Goal: Information Seeking & Learning: Learn about a topic

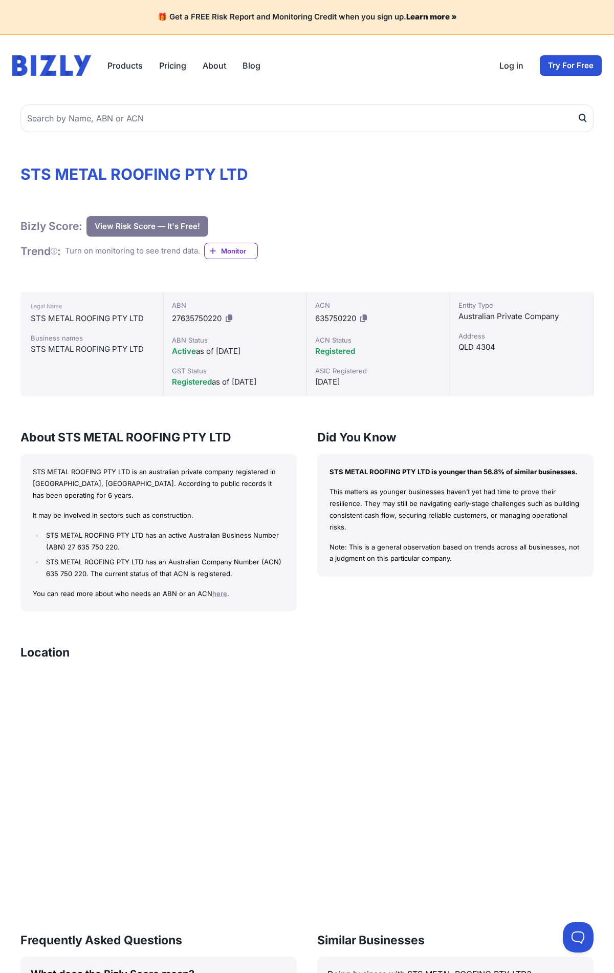
scroll to position [433, 0]
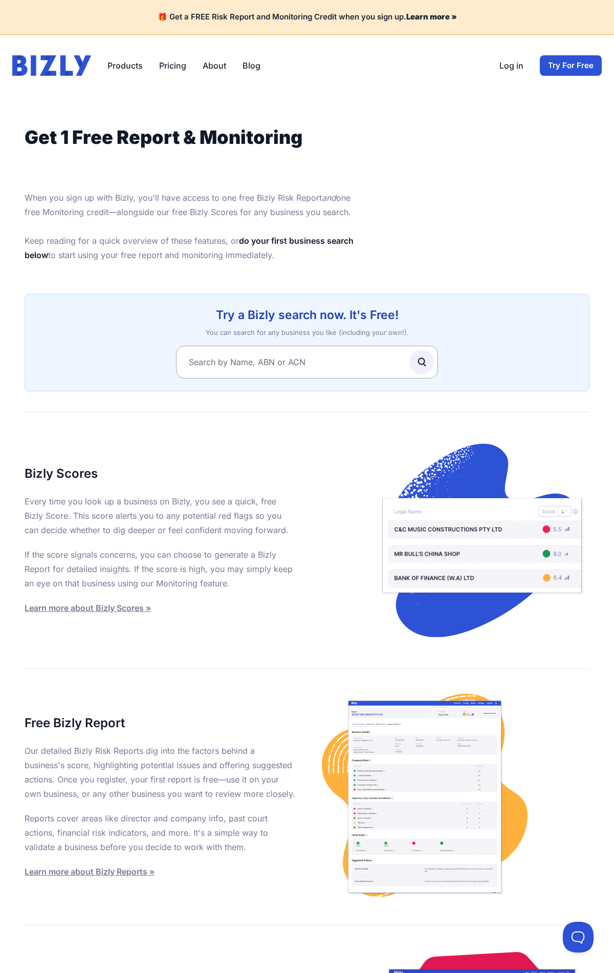
scroll to position [397, 0]
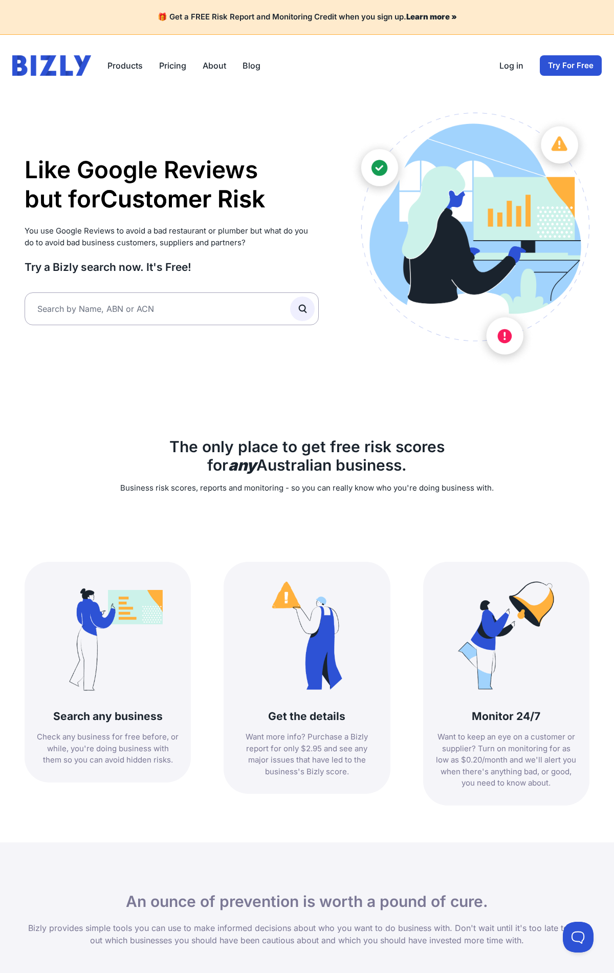
scroll to position [861, 0]
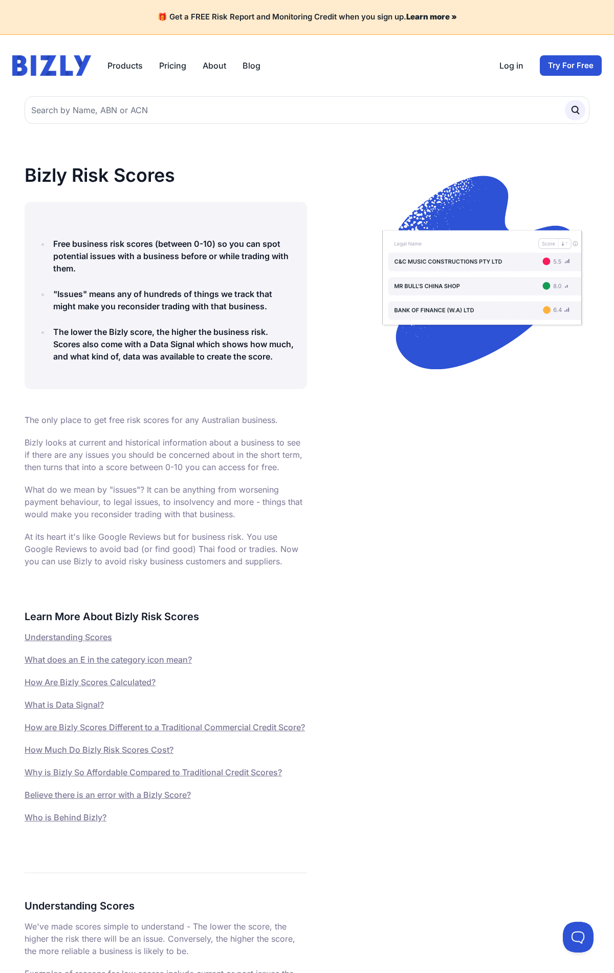
scroll to position [3402, 0]
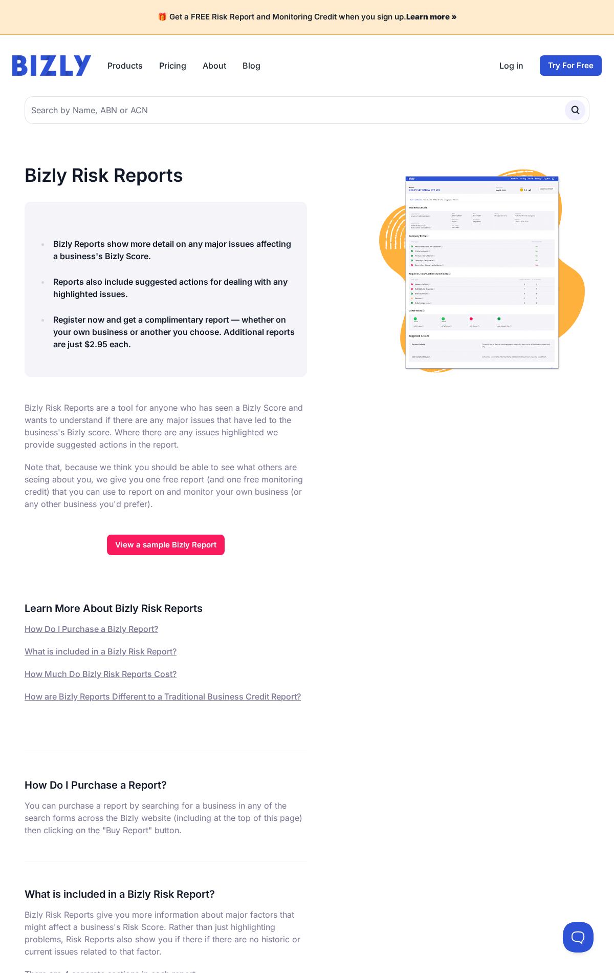
scroll to position [1453, 0]
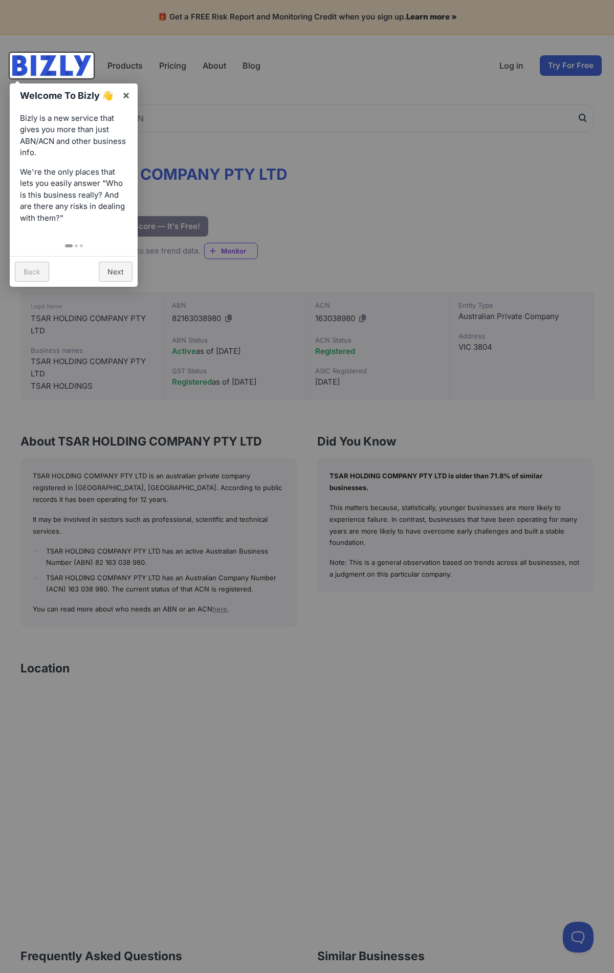
scroll to position [448, 0]
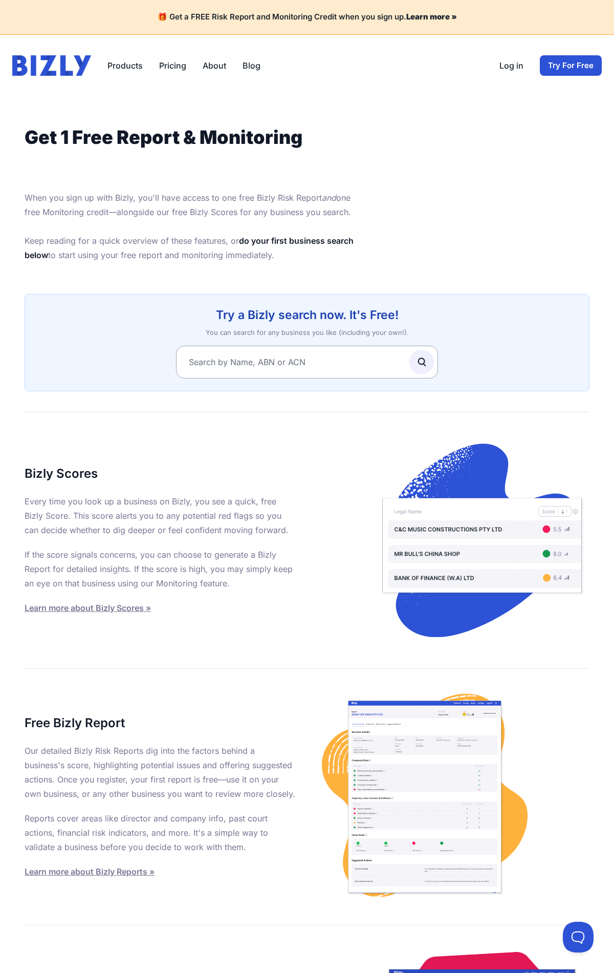
scroll to position [397, 0]
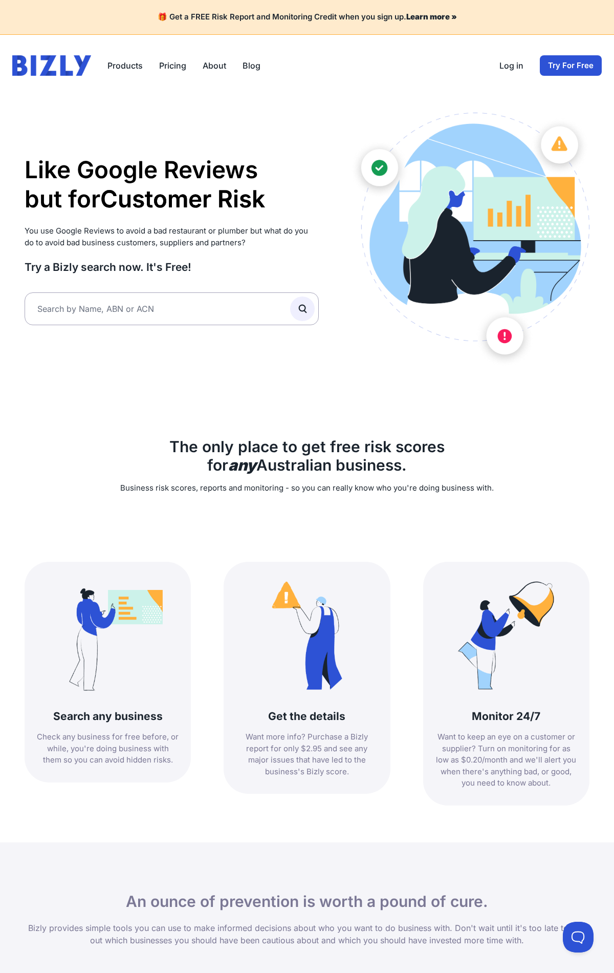
scroll to position [861, 0]
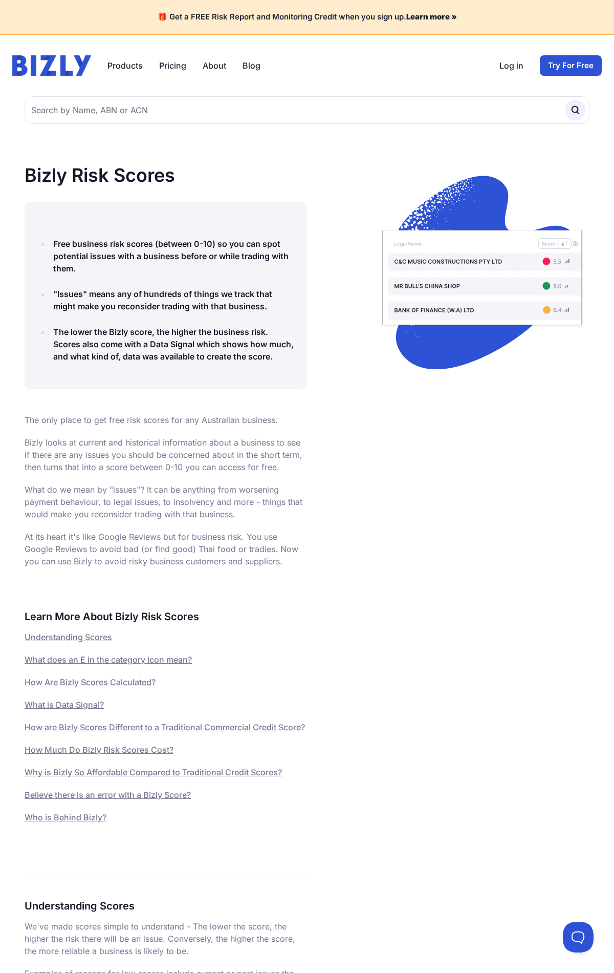
scroll to position [3402, 0]
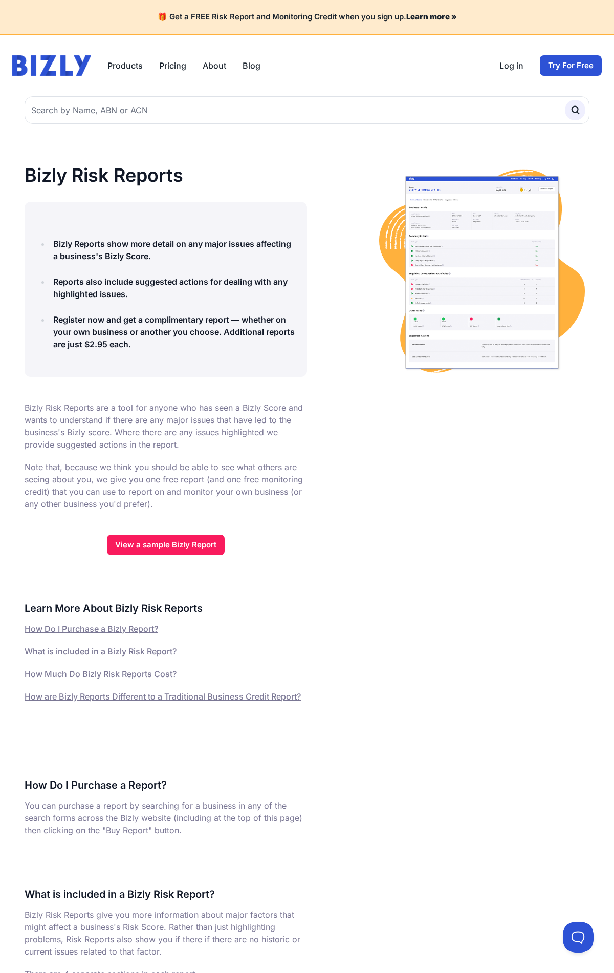
scroll to position [1453, 0]
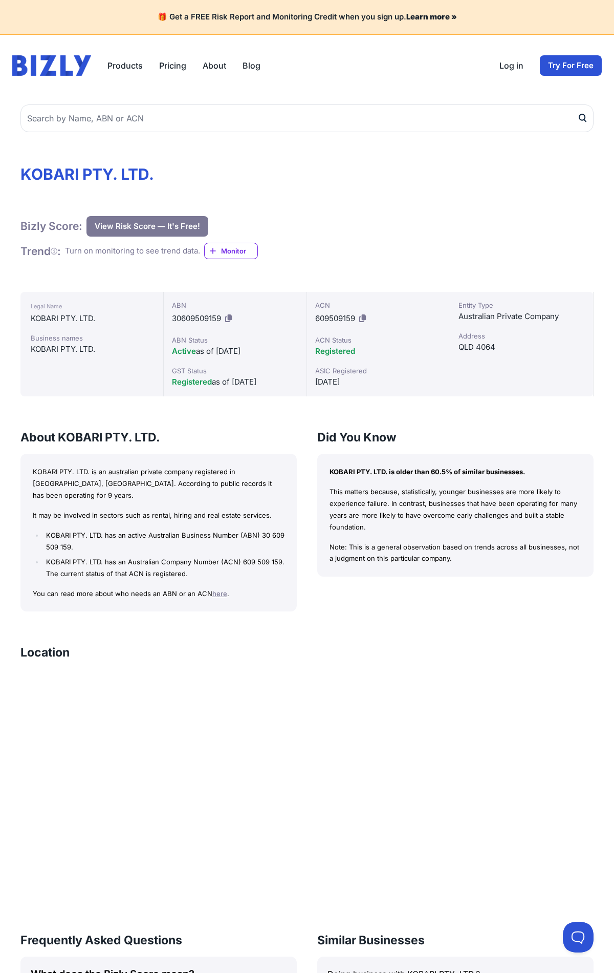
scroll to position [433, 0]
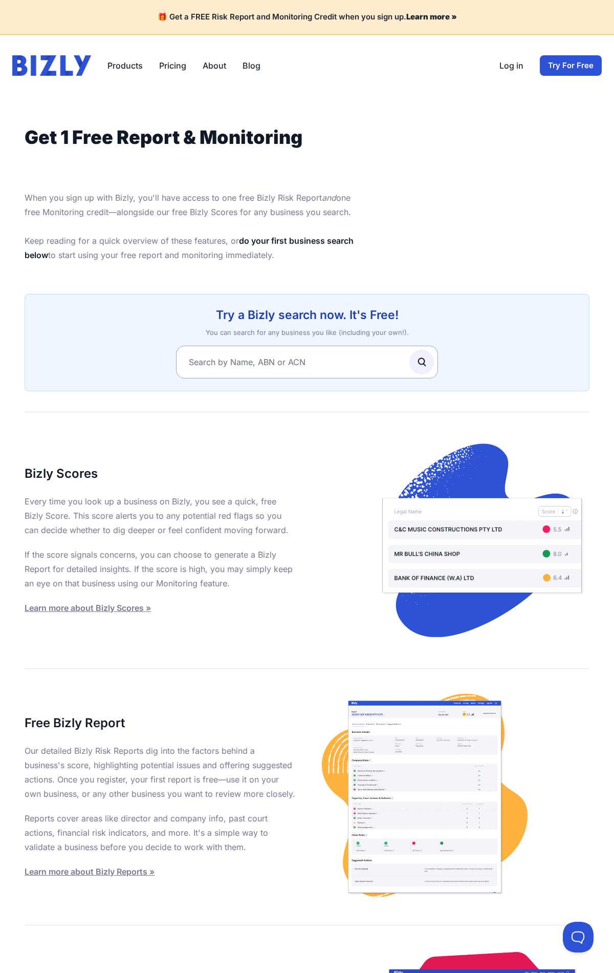
scroll to position [397, 0]
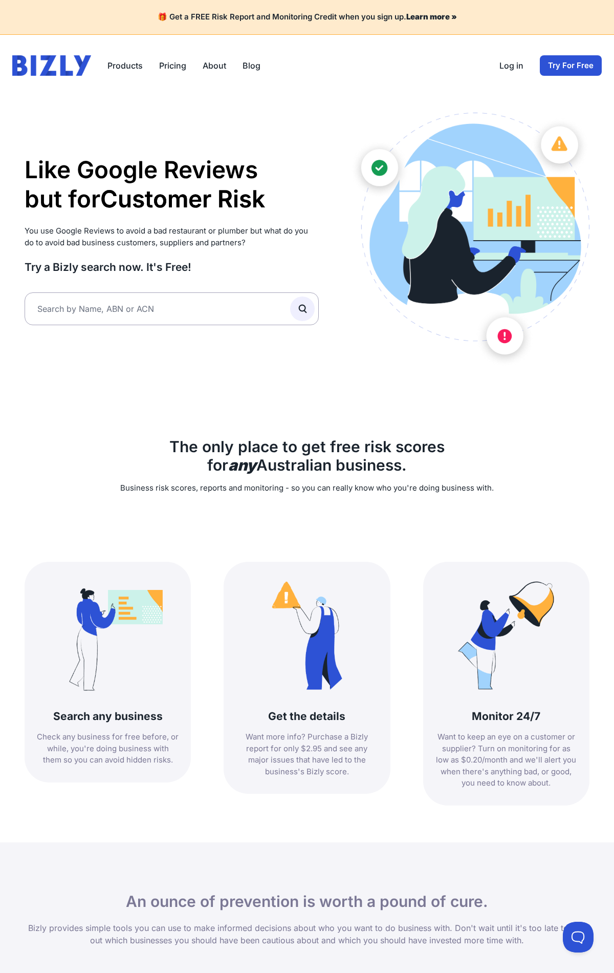
scroll to position [861, 0]
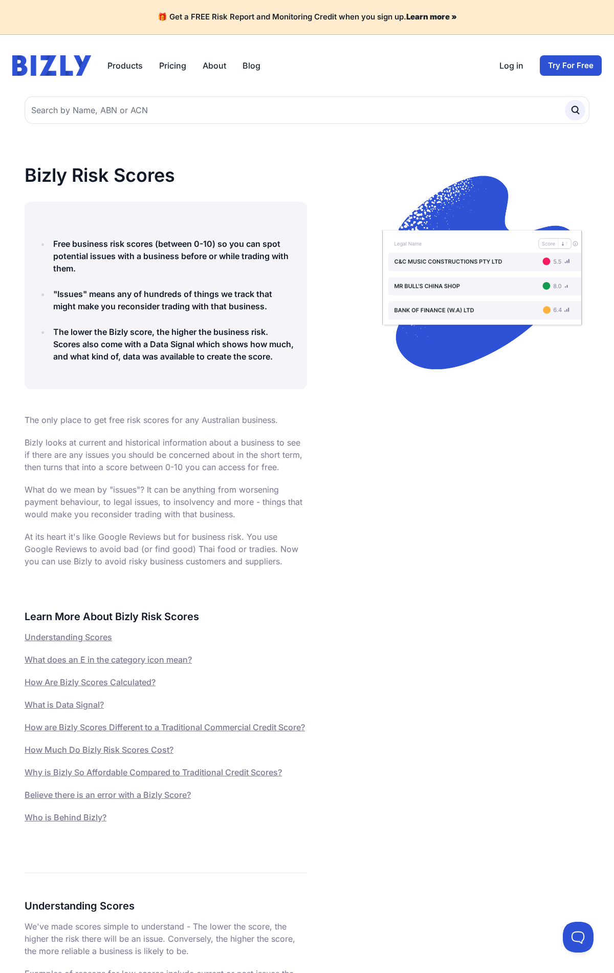
scroll to position [3402, 0]
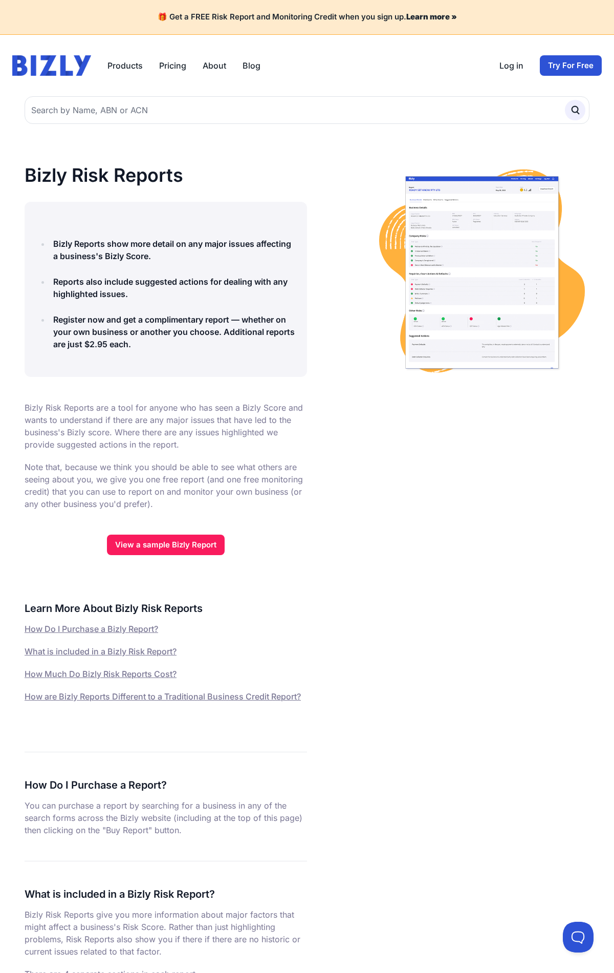
scroll to position [1453, 0]
